Goal: Information Seeking & Learning: Understand process/instructions

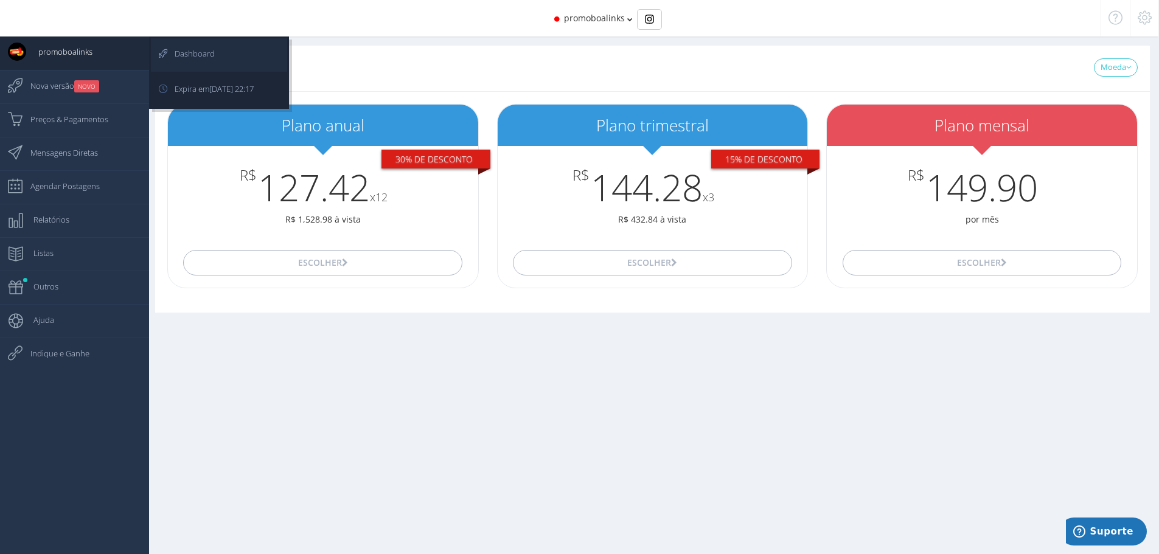
click at [217, 43] on link "Dashboard" at bounding box center [219, 54] width 136 height 33
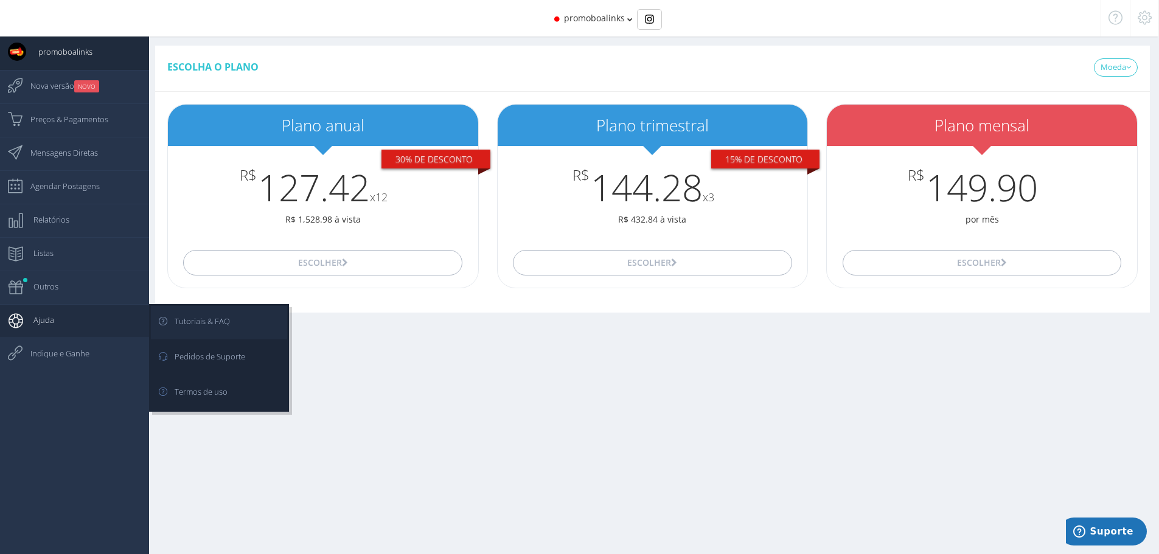
click at [218, 316] on span "Tutoriais & FAQ" at bounding box center [196, 321] width 68 height 30
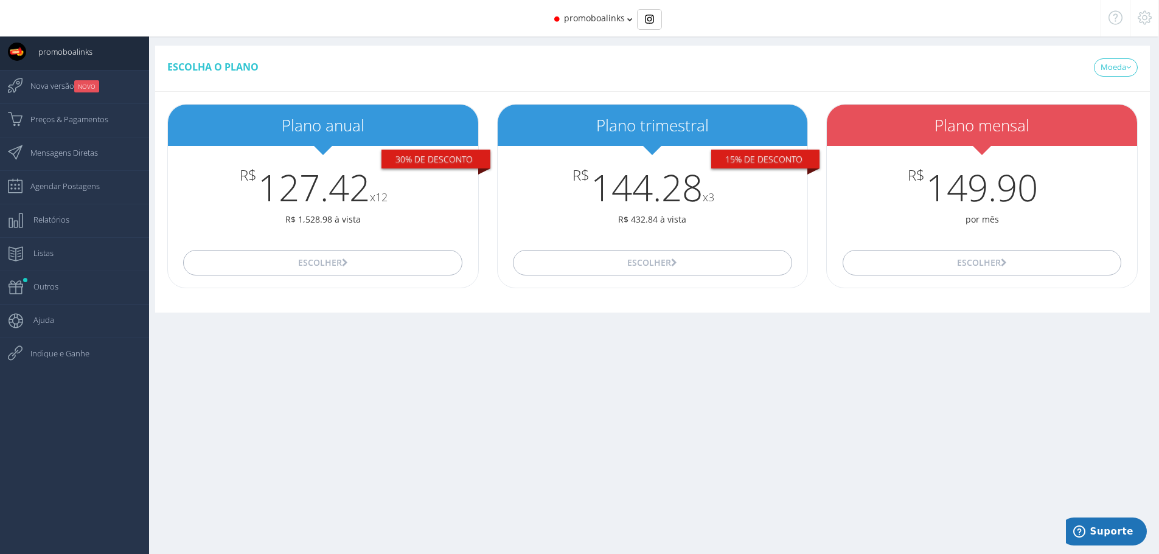
drag, startPoint x: 343, startPoint y: 68, endPoint x: 344, endPoint y: 58, distance: 10.4
click at [343, 68] on div "Escolha o plano [GEOGRAPHIC_DATA] USD" at bounding box center [652, 69] width 995 height 46
